Goal: Check status

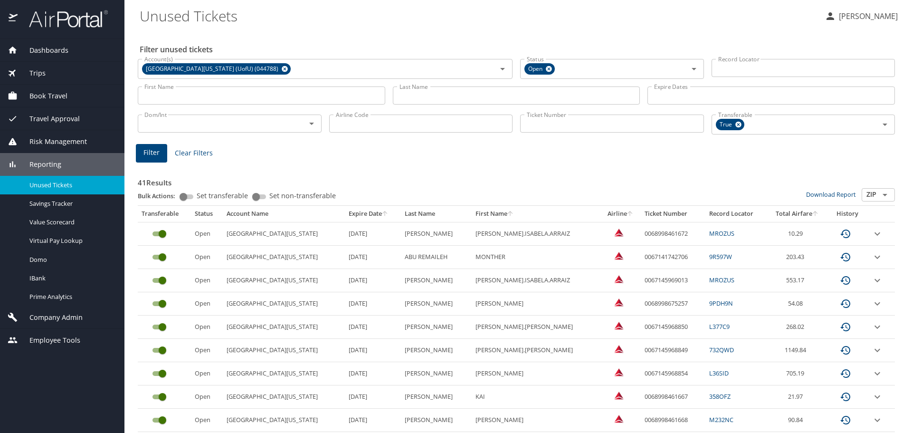
click at [142, 155] on button "Filter" at bounding box center [151, 153] width 31 height 19
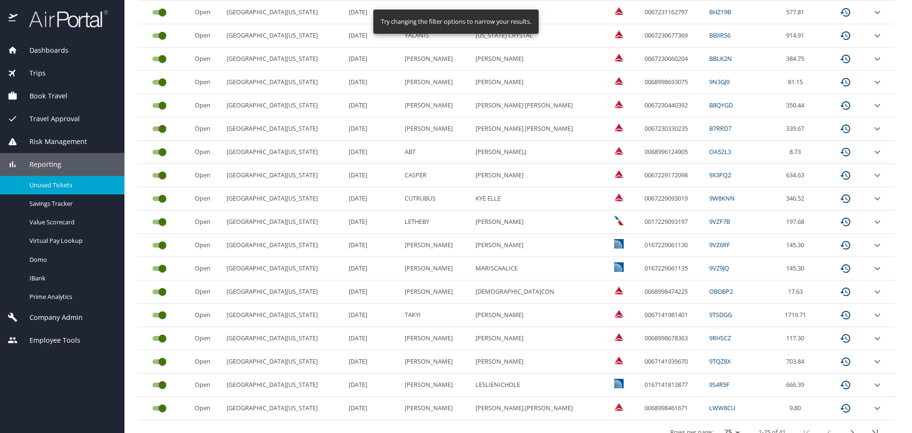
scroll to position [400, 0]
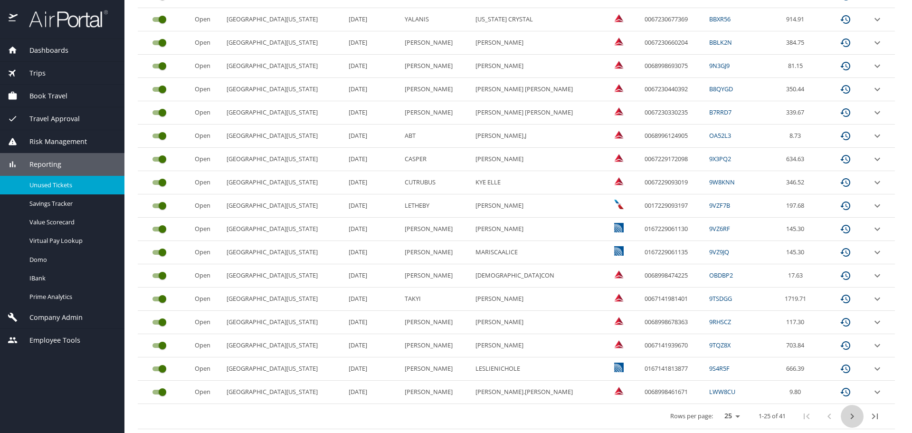
click at [851, 414] on icon "next page" at bounding box center [852, 416] width 3 height 6
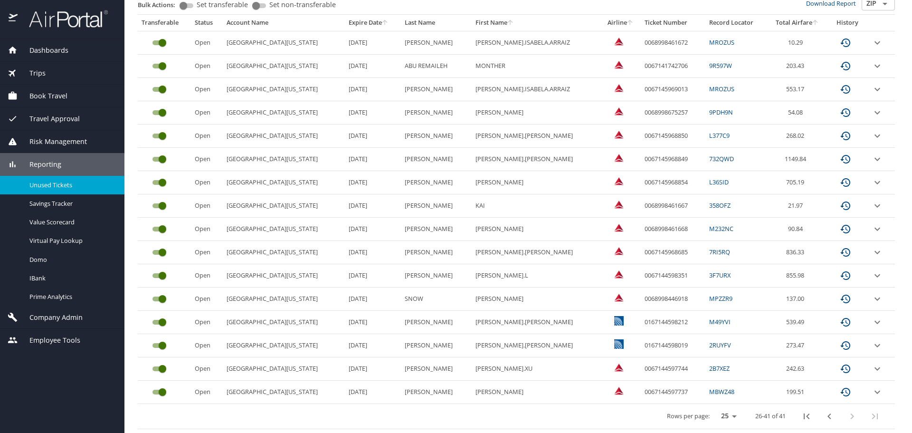
scroll to position [191, 0]
click at [709, 229] on link "M232NC" at bounding box center [721, 228] width 24 height 9
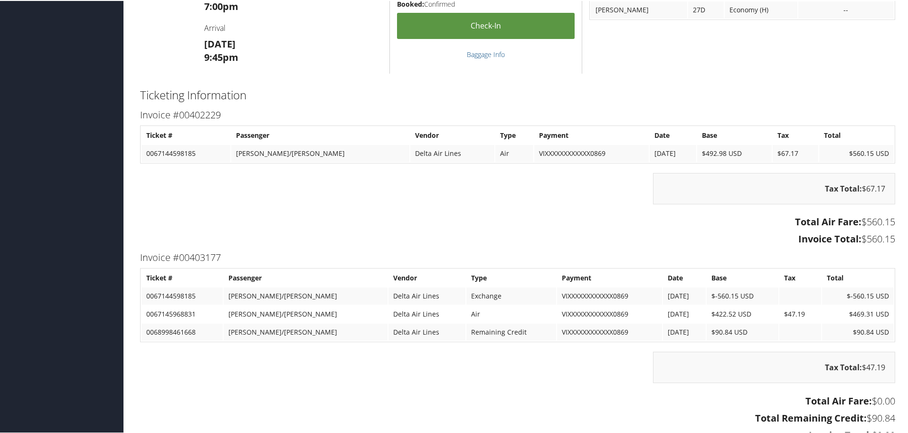
scroll to position [633, 0]
